Goal: Information Seeking & Learning: Get advice/opinions

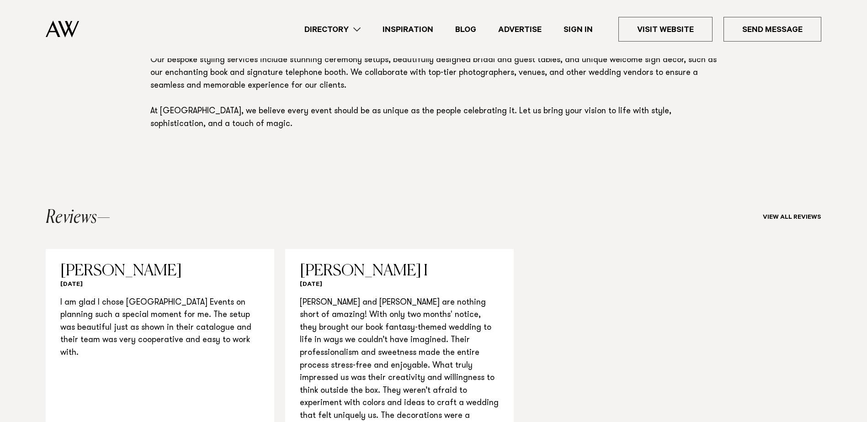
scroll to position [731, 0]
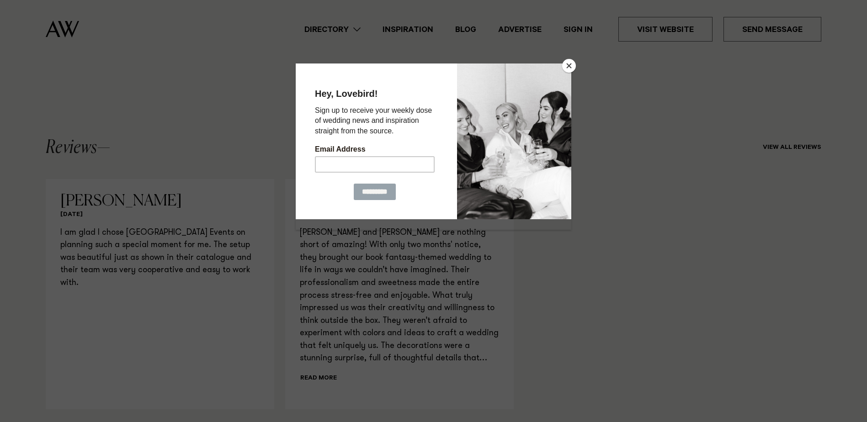
click at [568, 61] on button "Close" at bounding box center [569, 66] width 14 height 14
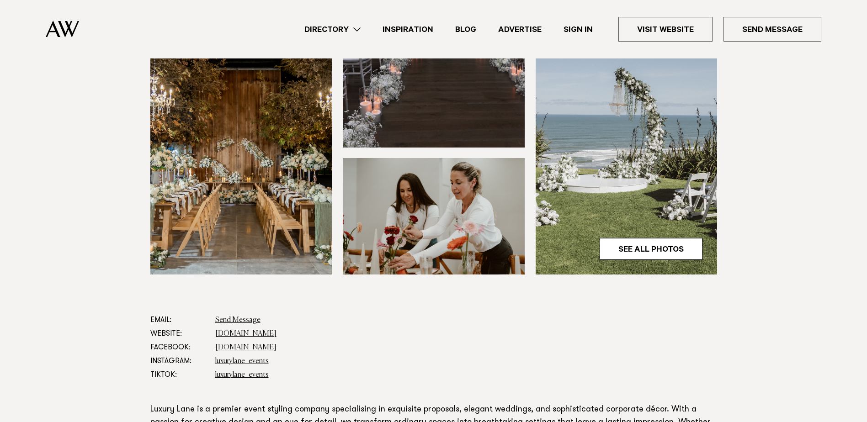
scroll to position [244, 0]
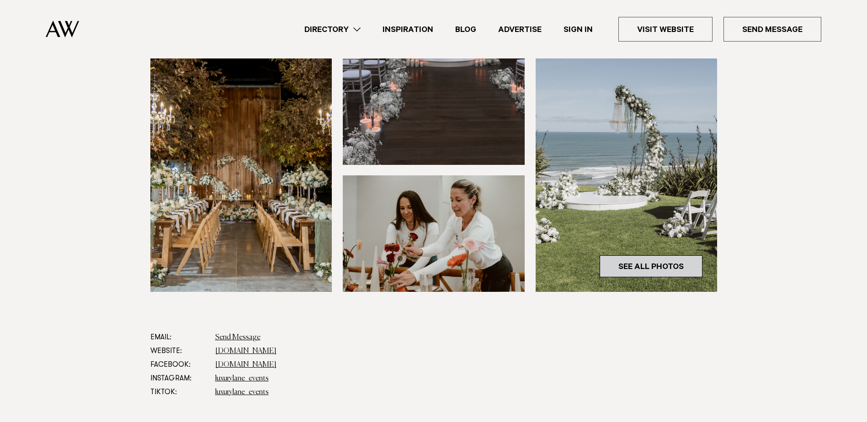
click at [650, 268] on link "See All Photos" at bounding box center [651, 266] width 103 height 22
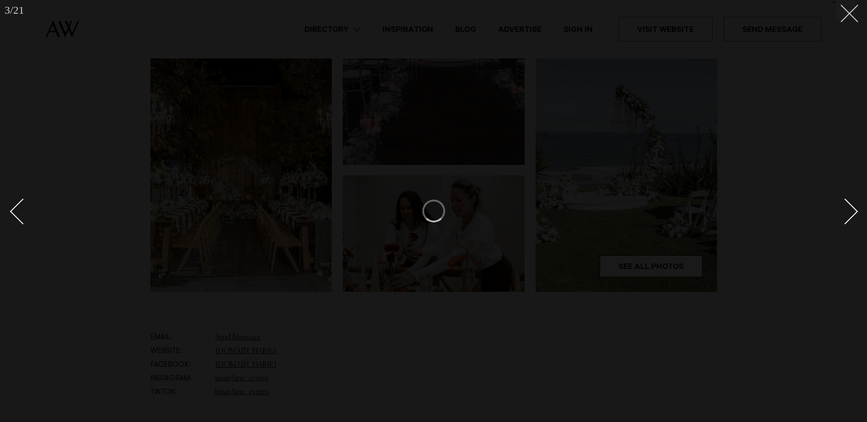
click at [849, 18] on button at bounding box center [846, 10] width 20 height 20
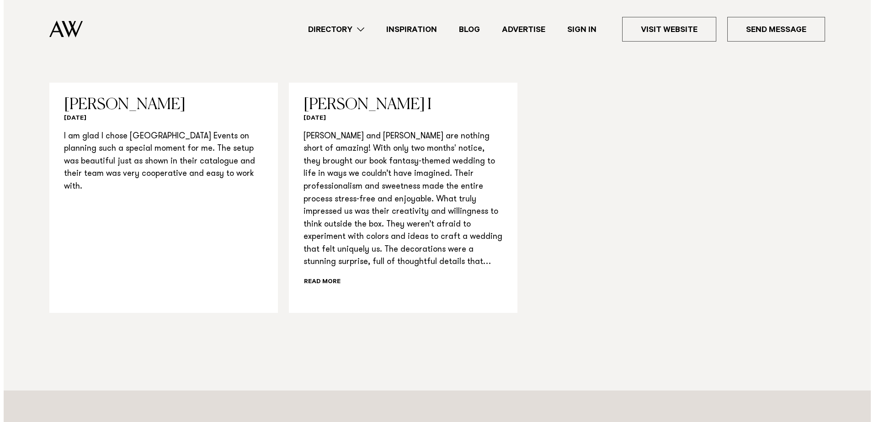
scroll to position [845, 0]
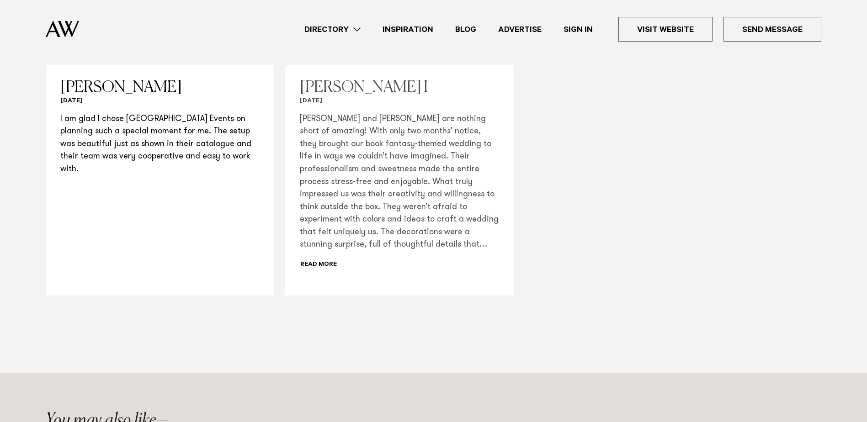
click at [331, 269] on div "[PERSON_NAME] and [PERSON_NAME] are nothing short of amazing! With only two mon…" at bounding box center [399, 192] width 199 height 158
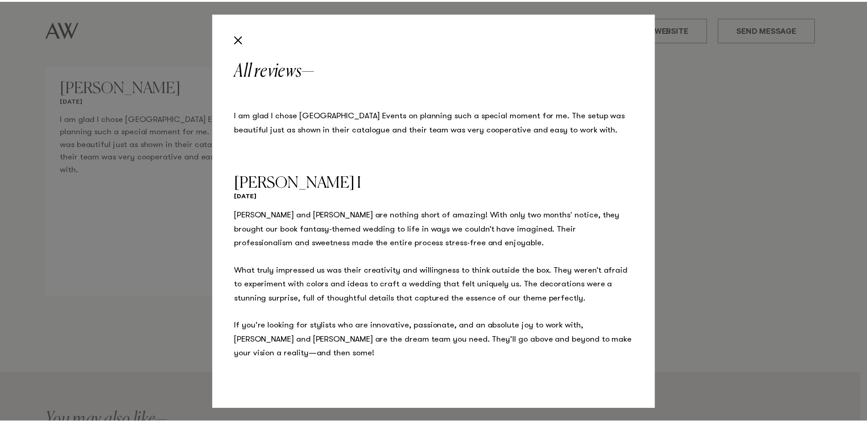
scroll to position [41, 0]
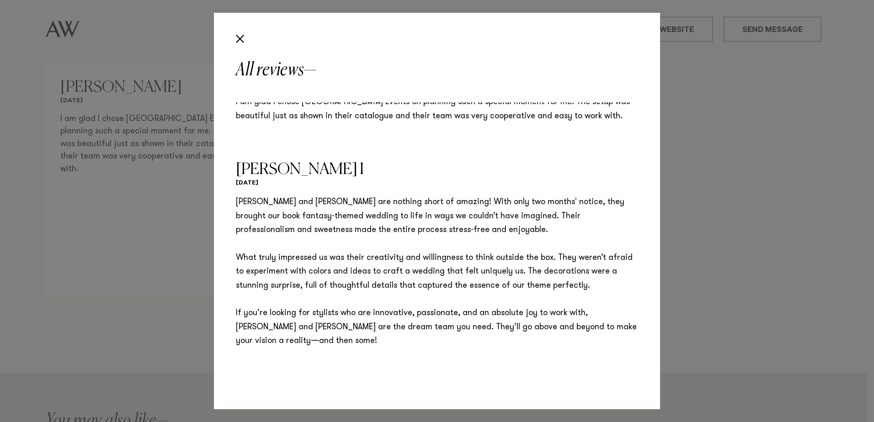
click at [744, 194] on div "All reviews [PERSON_NAME] [DATE] I am glad I chose Luxury Lane Events on planni…" at bounding box center [437, 211] width 874 height 422
